Goal: Transaction & Acquisition: Book appointment/travel/reservation

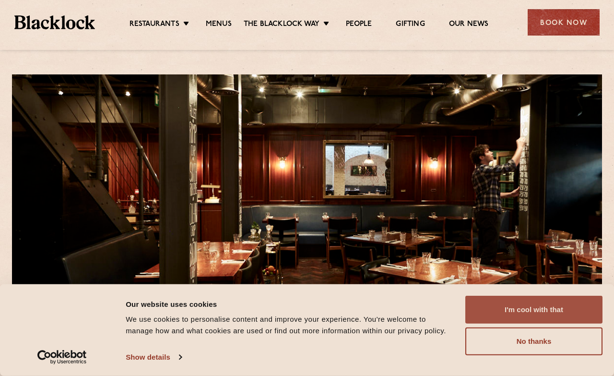
click at [506, 311] on button "I'm cool with that" at bounding box center [533, 310] width 137 height 28
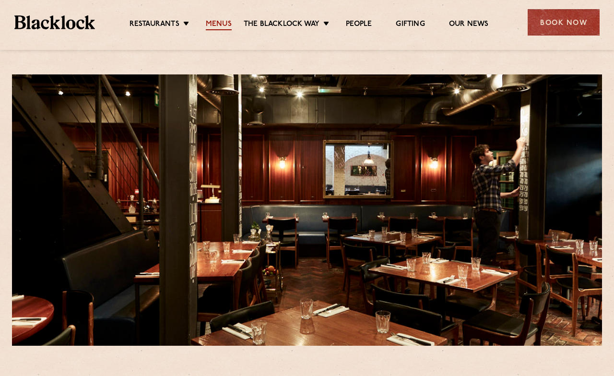
click at [217, 21] on link "Menus" at bounding box center [219, 25] width 26 height 11
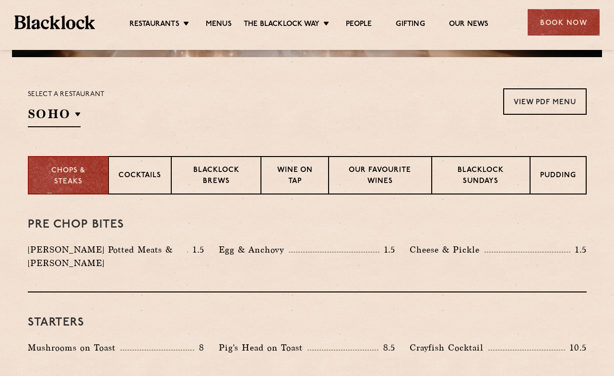
scroll to position [290, 0]
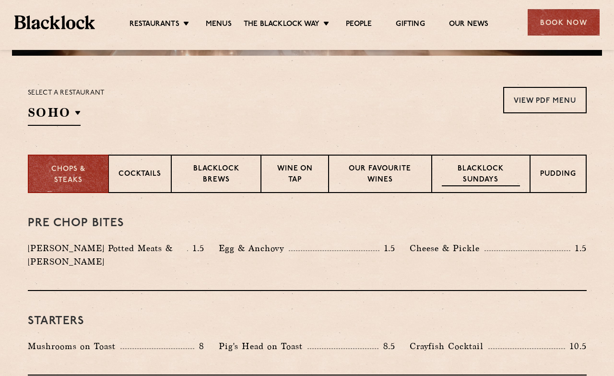
click at [473, 179] on p "Blacklock Sundays" at bounding box center [481, 175] width 78 height 23
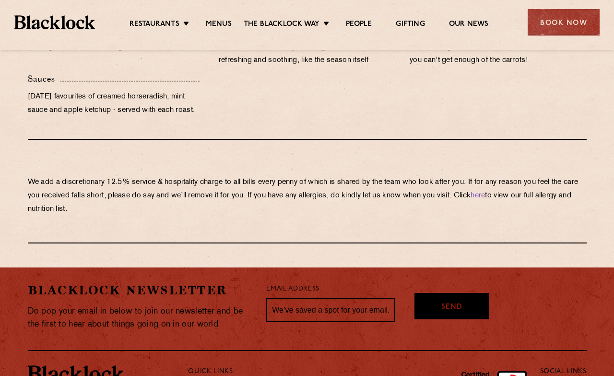
scroll to position [1021, 0]
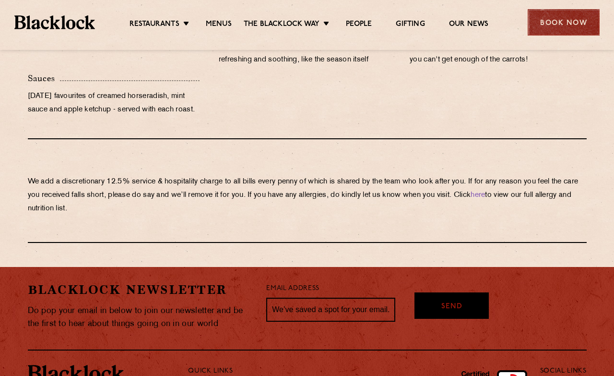
click at [545, 29] on div "Book Now" at bounding box center [564, 22] width 72 height 26
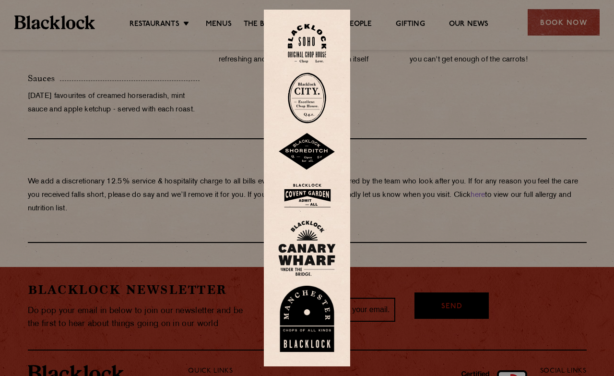
click at [309, 196] on img at bounding box center [307, 195] width 58 height 31
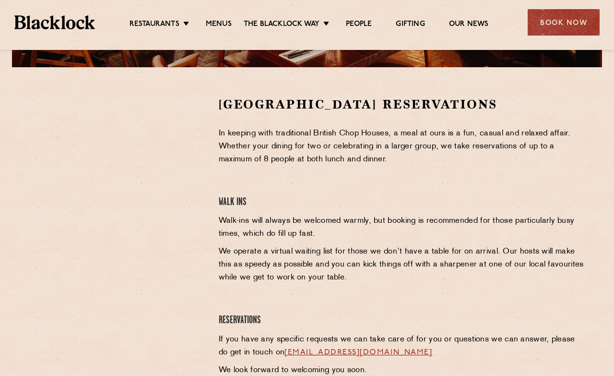
scroll to position [283, 0]
